Goal: Task Accomplishment & Management: Use online tool/utility

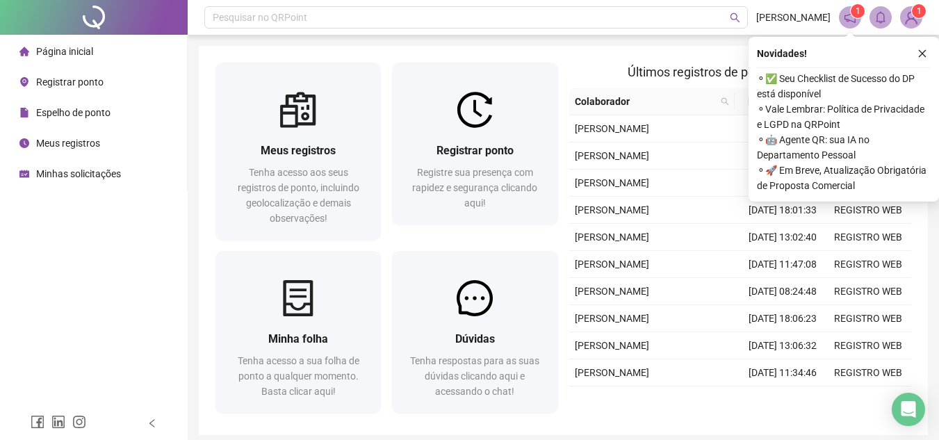
click at [82, 76] on span "Registrar ponto" at bounding box center [69, 81] width 67 height 11
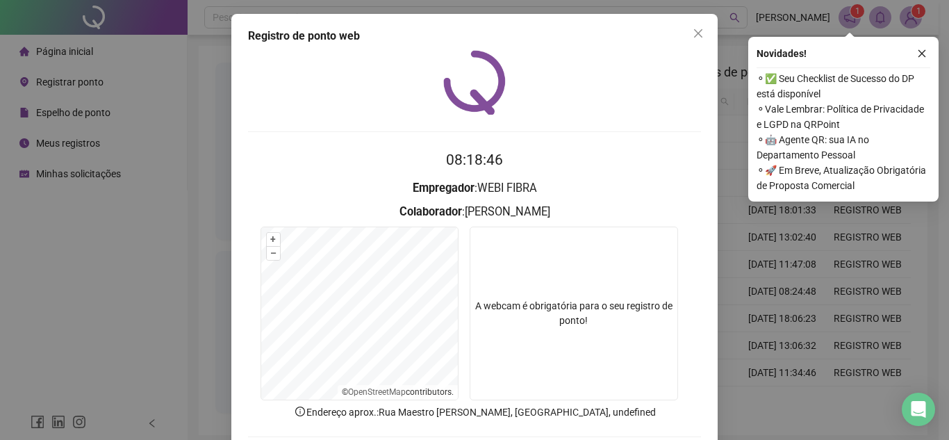
scroll to position [70, 0]
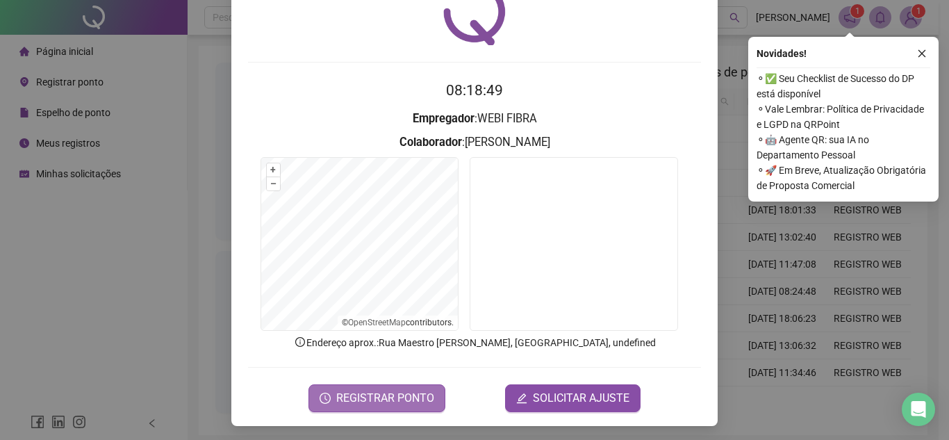
click at [376, 395] on span "REGISTRAR PONTO" at bounding box center [385, 398] width 98 height 17
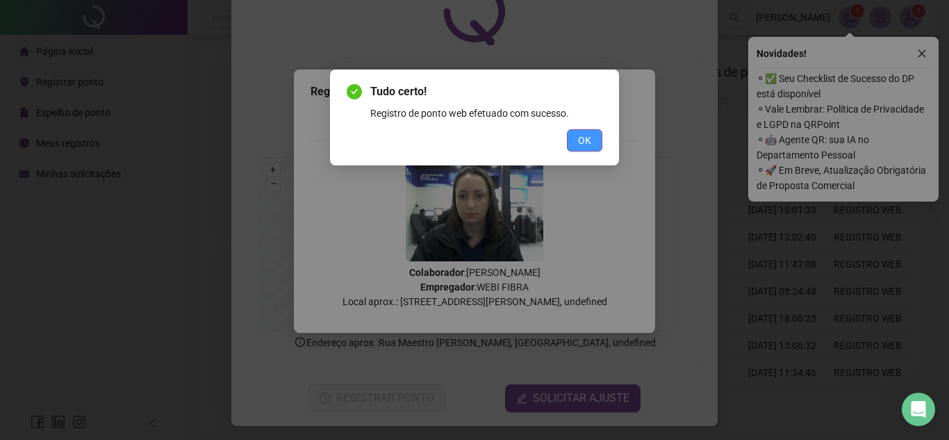
click at [587, 140] on span "OK" at bounding box center [584, 140] width 13 height 15
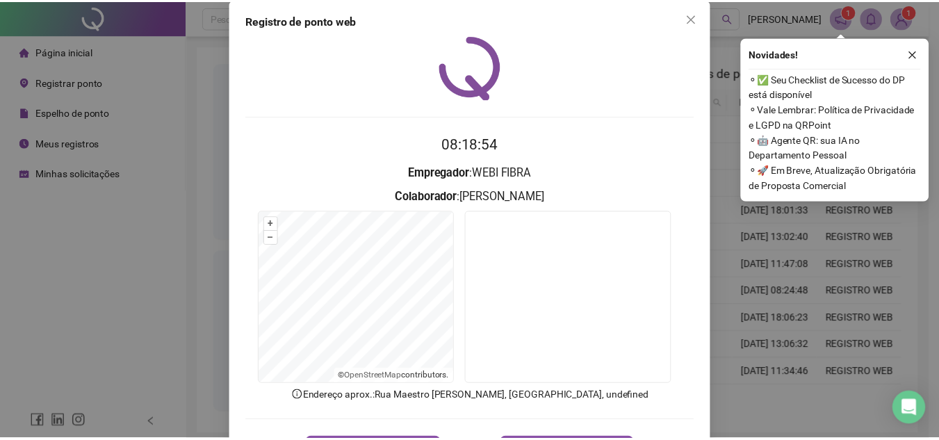
scroll to position [0, 0]
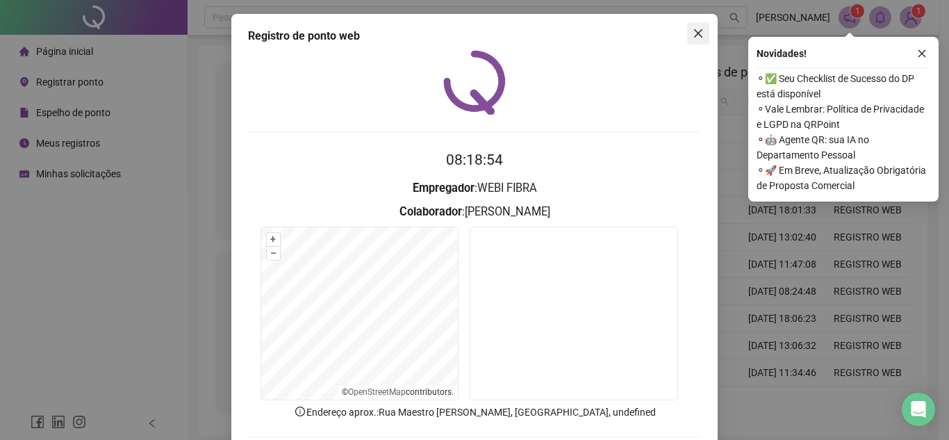
click at [693, 31] on icon "close" at bounding box center [698, 33] width 11 height 11
